Goal: Check status: Check status

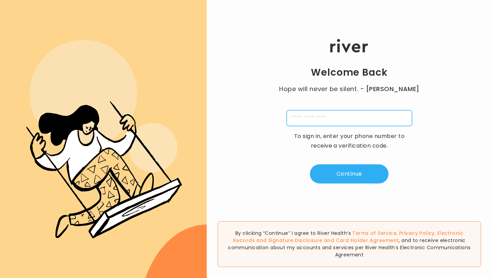
click at [316, 120] on input "tel" at bounding box center [349, 118] width 125 height 16
type input "**********"
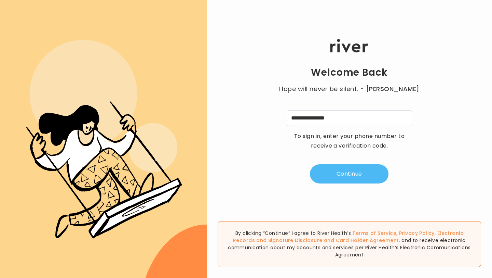
click at [350, 173] on button "Continue" at bounding box center [349, 173] width 79 height 19
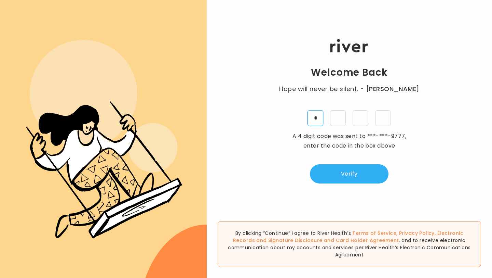
type input "*"
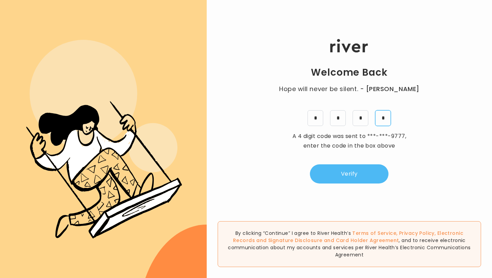
type input "*"
click at [337, 172] on button "Verify" at bounding box center [349, 173] width 79 height 19
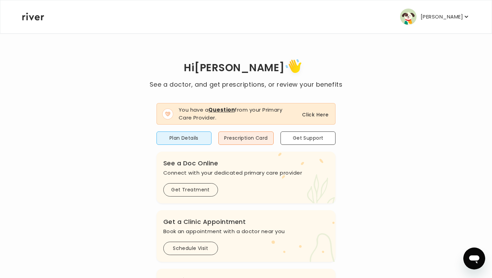
click at [314, 115] on button "Click Here" at bounding box center [315, 114] width 26 height 8
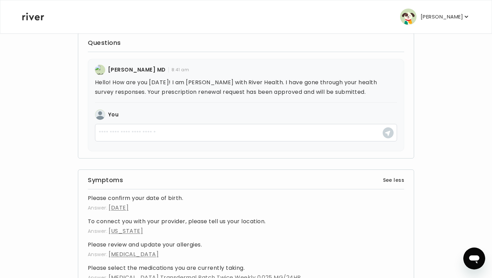
scroll to position [112, 0]
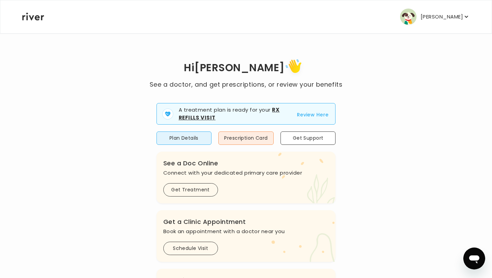
click at [314, 116] on button "Review Here" at bounding box center [313, 114] width 32 height 8
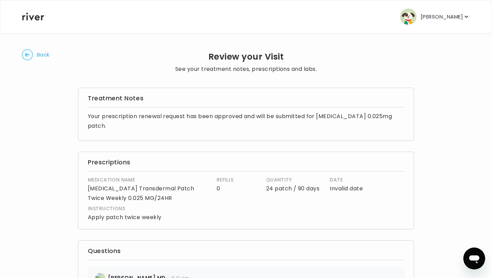
click at [241, 19] on div "Sara Willott Profile Add Family Activate Card Reimbursement Terms of Service Pr…" at bounding box center [246, 16] width 448 height 33
